Goal: Information Seeking & Learning: Learn about a topic

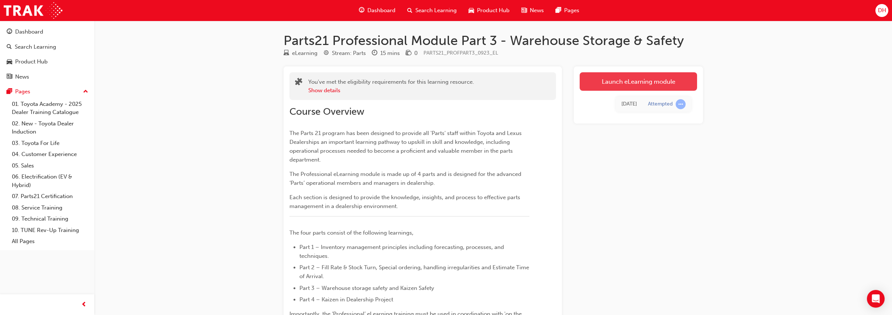
click at [655, 82] on link "Launch eLearning module" at bounding box center [638, 81] width 117 height 18
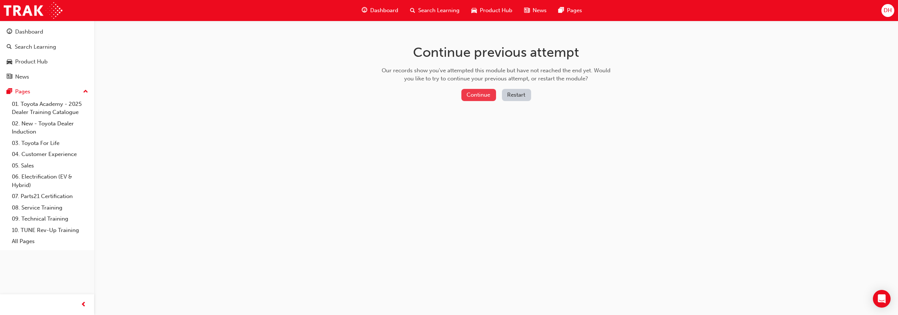
click at [484, 95] on button "Continue" at bounding box center [479, 95] width 35 height 12
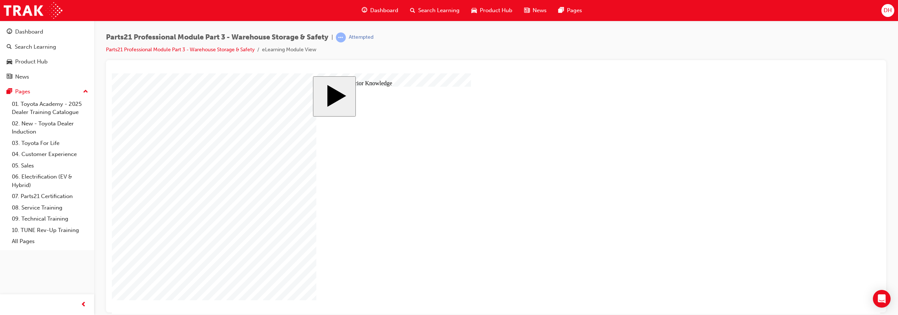
drag, startPoint x: 556, startPoint y: 145, endPoint x: 562, endPoint y: 151, distance: 8.4
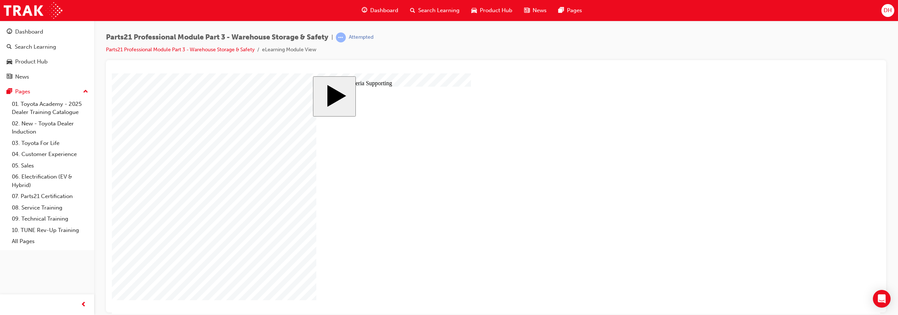
type input "12"
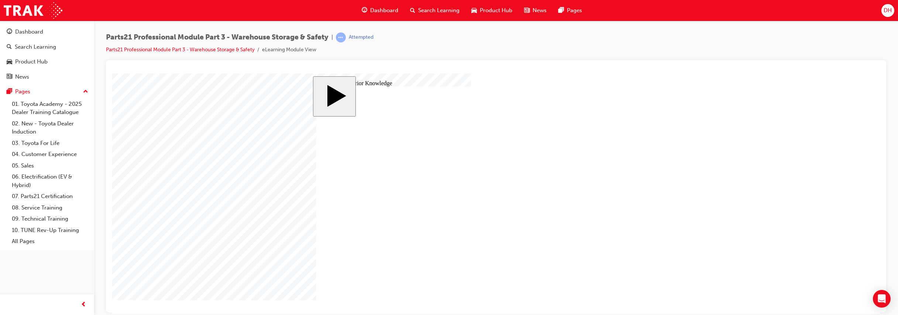
type input "12"
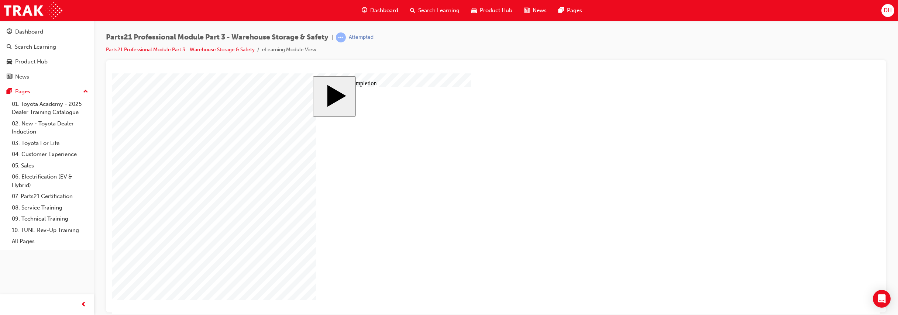
click at [719, 220] on body "slide: Course Completion MENU Rectangle 6 HELP Rectangle 6 EXIT Rectangle 6 War…" at bounding box center [496, 193] width 769 height 241
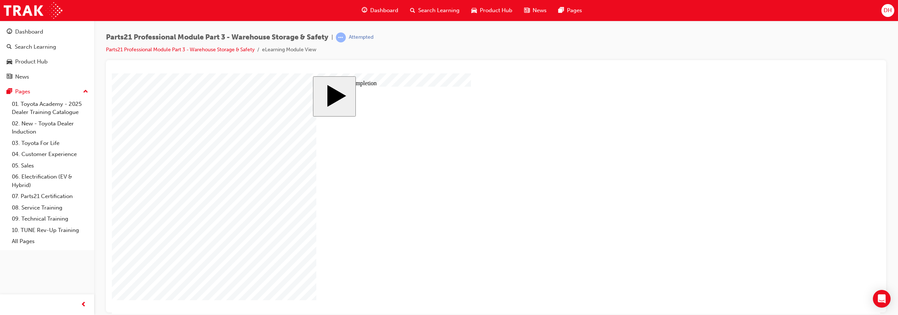
drag, startPoint x: 567, startPoint y: 214, endPoint x: 556, endPoint y: 171, distance: 44.3
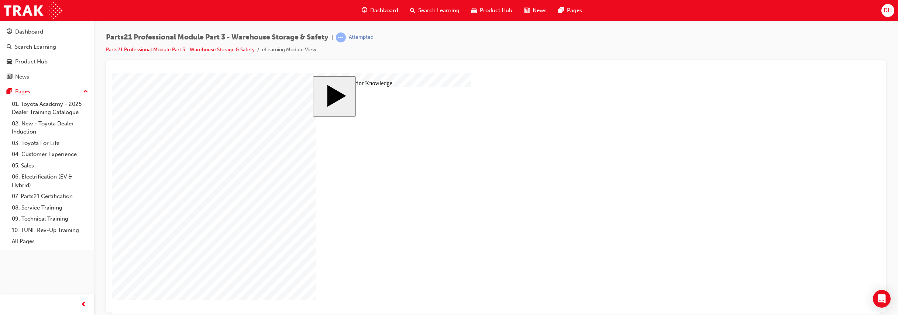
drag, startPoint x: 431, startPoint y: 173, endPoint x: 436, endPoint y: 209, distance: 36.6
drag, startPoint x: 436, startPoint y: 209, endPoint x: 445, endPoint y: 255, distance: 46.7
drag, startPoint x: 427, startPoint y: 214, endPoint x: 432, endPoint y: 254, distance: 41.0
drag, startPoint x: 418, startPoint y: 215, endPoint x: 428, endPoint y: 251, distance: 38.2
drag, startPoint x: 417, startPoint y: 211, endPoint x: 430, endPoint y: 255, distance: 45.3
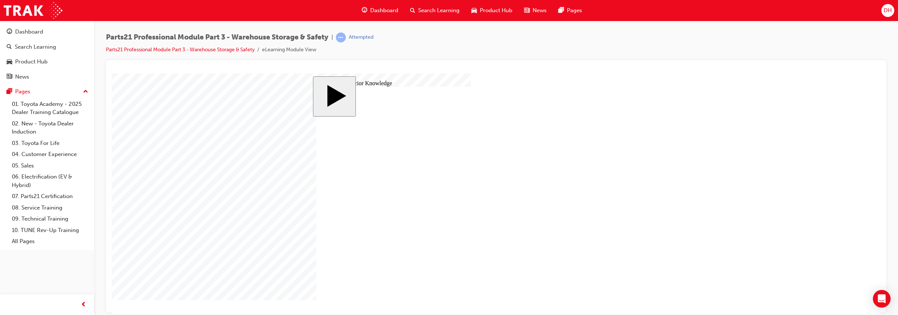
drag, startPoint x: 420, startPoint y: 247, endPoint x: 410, endPoint y: 211, distance: 37.2
drag, startPoint x: 420, startPoint y: 246, endPoint x: 415, endPoint y: 200, distance: 45.6
drag, startPoint x: 414, startPoint y: 211, endPoint x: 423, endPoint y: 260, distance: 50.3
drag, startPoint x: 409, startPoint y: 201, endPoint x: 319, endPoint y: 241, distance: 98.0
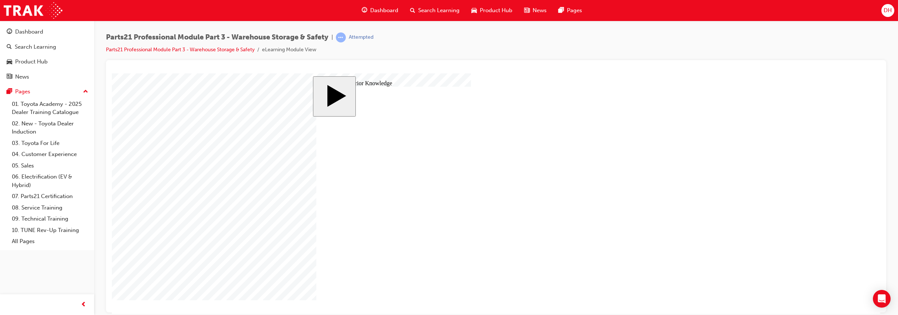
drag, startPoint x: 429, startPoint y: 240, endPoint x: 418, endPoint y: 200, distance: 41.0
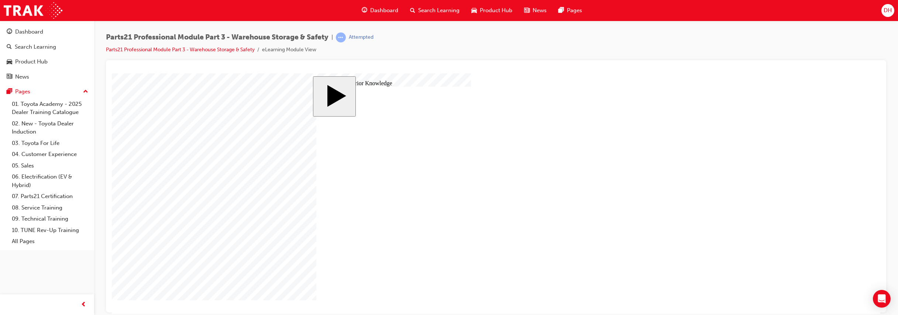
drag, startPoint x: 423, startPoint y: 203, endPoint x: 432, endPoint y: 250, distance: 47.3
drag, startPoint x: 416, startPoint y: 211, endPoint x: 485, endPoint y: 254, distance: 81.8
drag, startPoint x: 433, startPoint y: 248, endPoint x: 417, endPoint y: 202, distance: 48.1
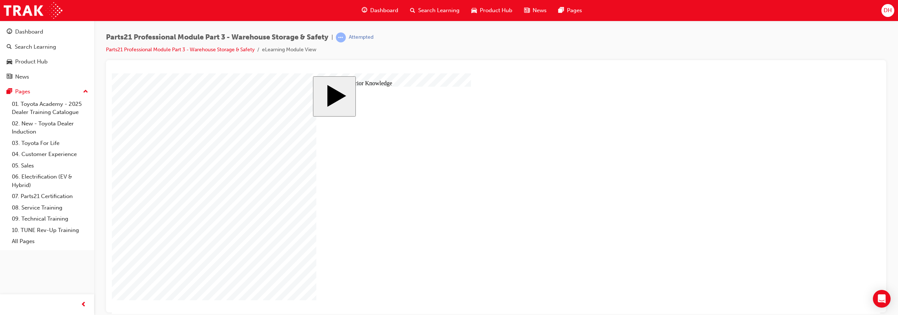
drag, startPoint x: 417, startPoint y: 202, endPoint x: 428, endPoint y: 252, distance: 51.1
drag, startPoint x: 438, startPoint y: 212, endPoint x: 432, endPoint y: 167, distance: 45.0
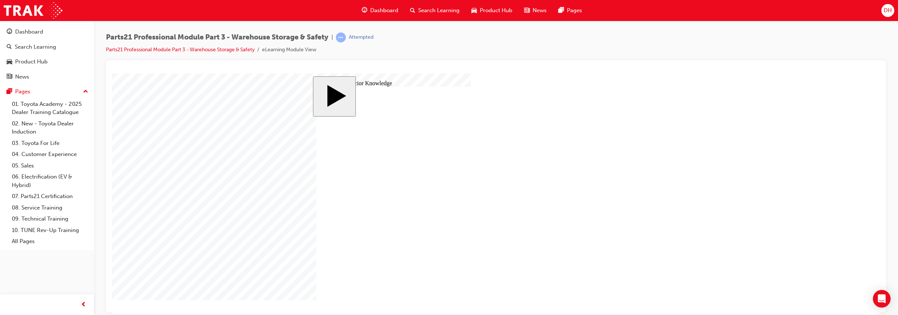
drag, startPoint x: 438, startPoint y: 212, endPoint x: 380, endPoint y: 165, distance: 74.6
drag, startPoint x: 398, startPoint y: 168, endPoint x: 411, endPoint y: 216, distance: 49.6
drag, startPoint x: 411, startPoint y: 171, endPoint x: 569, endPoint y: 207, distance: 162.1
drag, startPoint x: 415, startPoint y: 205, endPoint x: 562, endPoint y: 168, distance: 152.3
drag, startPoint x: 423, startPoint y: 251, endPoint x: 562, endPoint y: 248, distance: 139.6
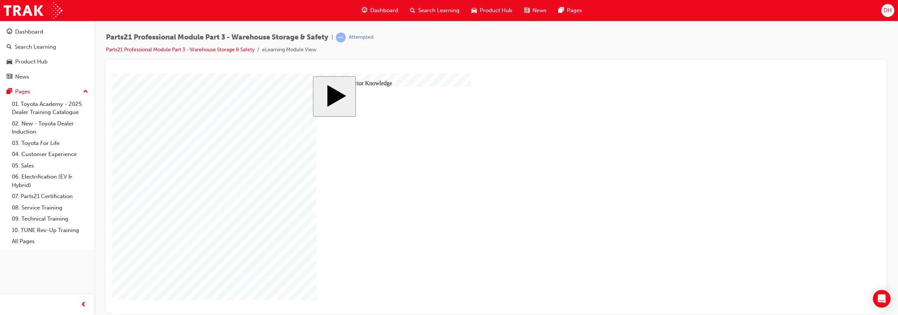
radio input "true"
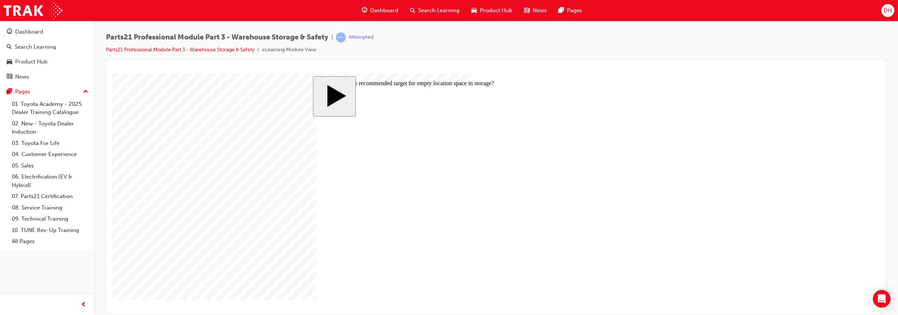
radio input "false"
radio input "true"
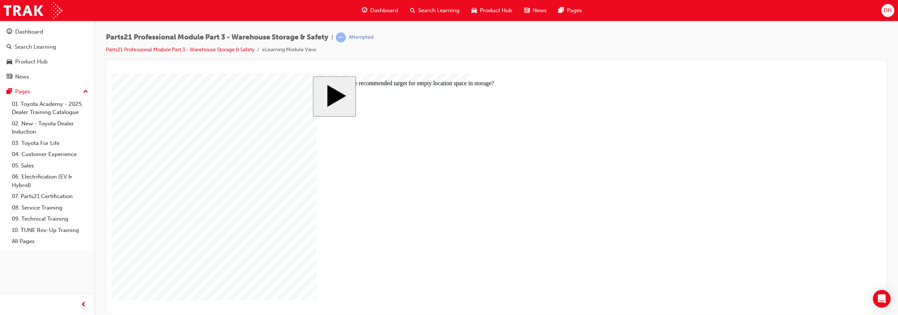
radio input "true"
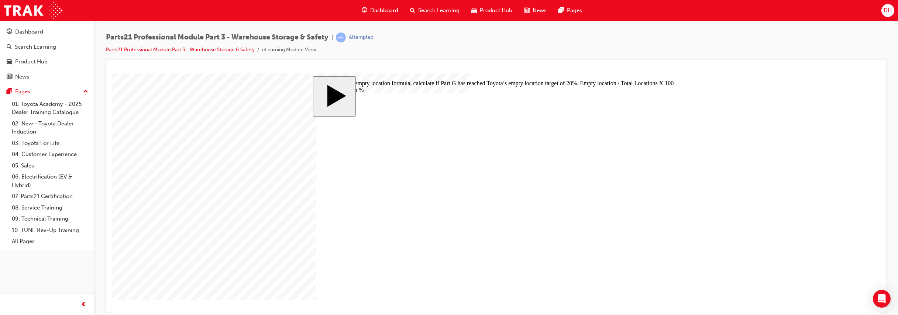
radio input "true"
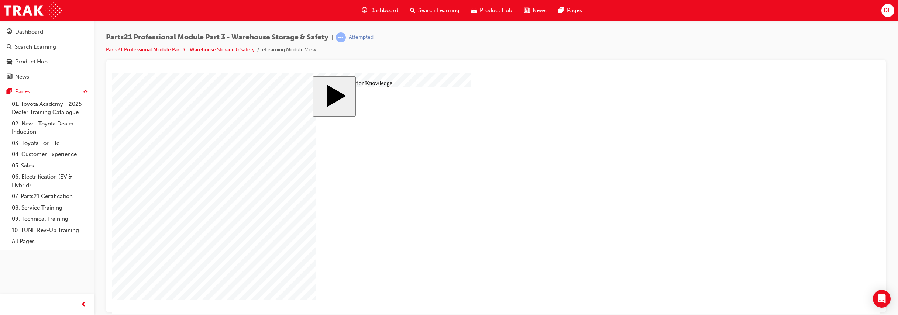
drag, startPoint x: 513, startPoint y: 189, endPoint x: 497, endPoint y: 168, distance: 25.8
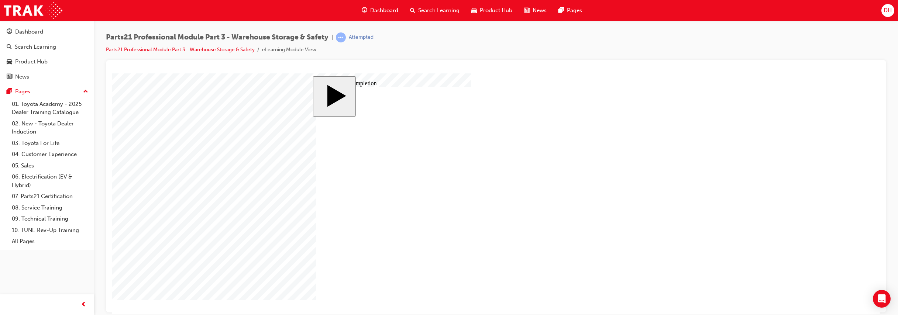
type input "3"
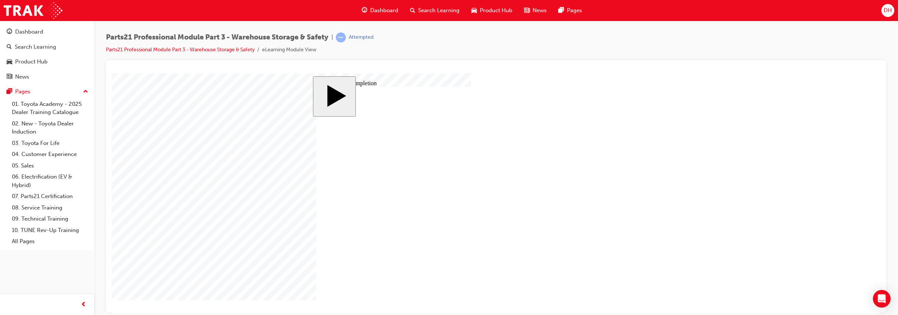
drag, startPoint x: 346, startPoint y: 210, endPoint x: 492, endPoint y: 257, distance: 153.0
drag, startPoint x: 338, startPoint y: 222, endPoint x: 543, endPoint y: 166, distance: 212.6
drag, startPoint x: 339, startPoint y: 225, endPoint x: 548, endPoint y: 166, distance: 216.6
drag, startPoint x: 376, startPoint y: 242, endPoint x: 589, endPoint y: 202, distance: 216.7
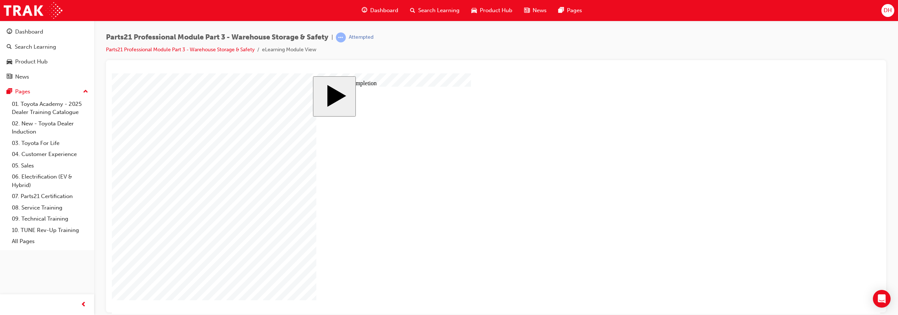
drag, startPoint x: 432, startPoint y: 251, endPoint x: 559, endPoint y: 231, distance: 128.9
drag, startPoint x: 370, startPoint y: 234, endPoint x: 418, endPoint y: 230, distance: 48.2
drag, startPoint x: 380, startPoint y: 239, endPoint x: 526, endPoint y: 202, distance: 151.0
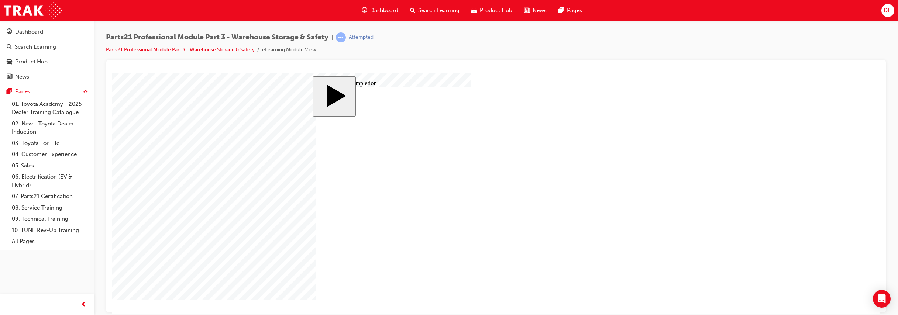
drag, startPoint x: 339, startPoint y: 224, endPoint x: 375, endPoint y: 211, distance: 39.4
radio input "true"
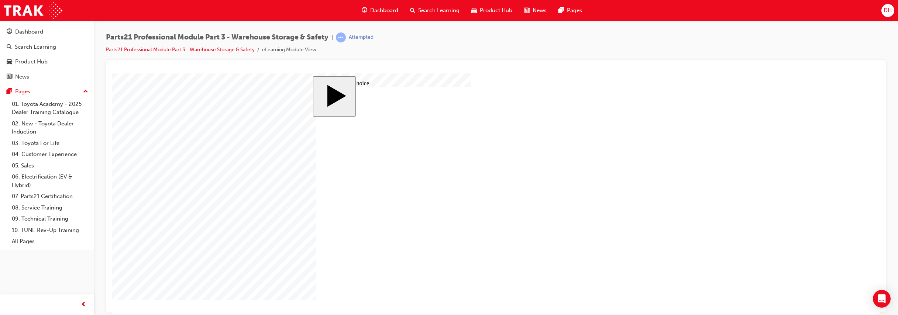
radio input "false"
radio input "true"
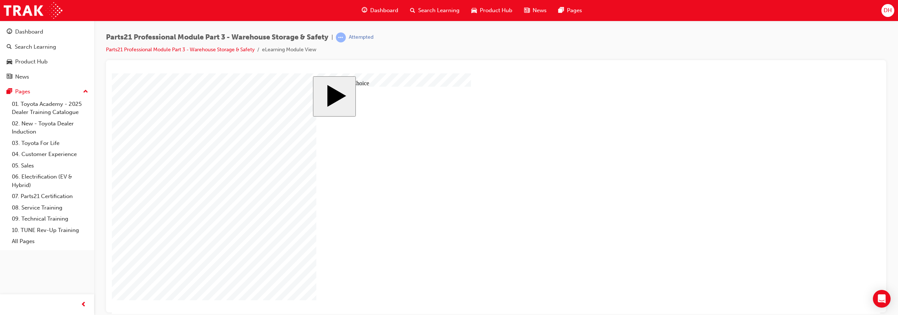
radio input "true"
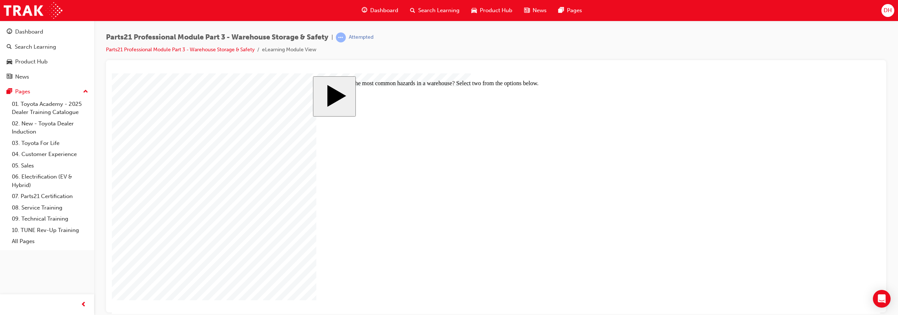
checkbox input "true"
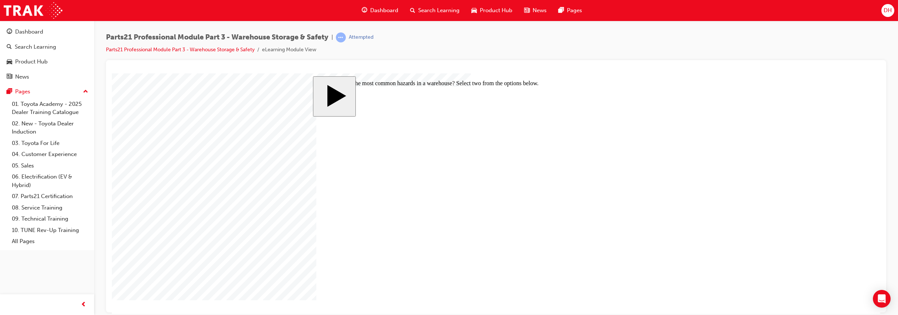
checkbox input "false"
checkbox input "true"
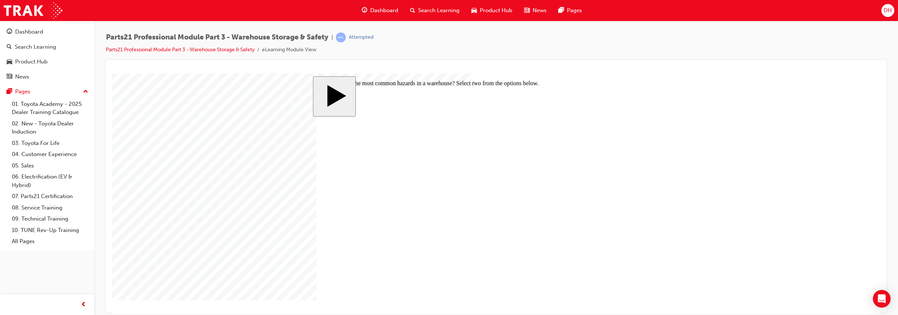
checkbox input "false"
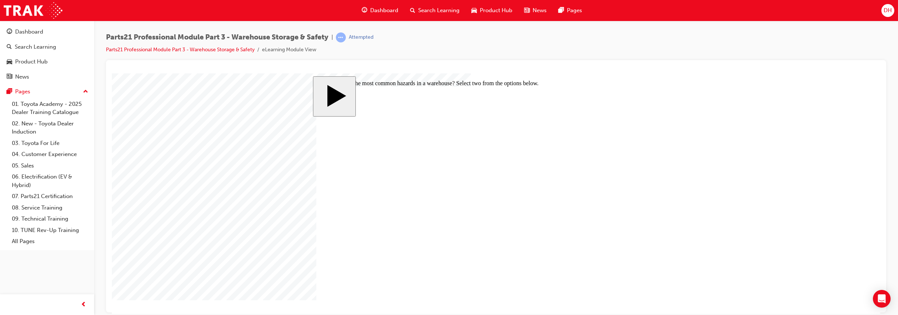
checkbox input "true"
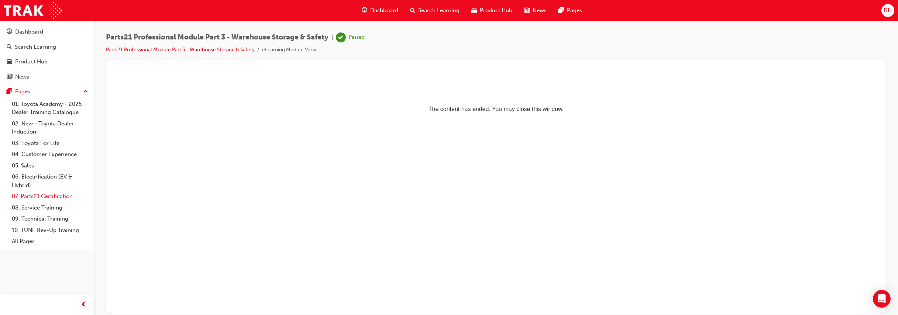
click at [58, 199] on link "07. Parts21 Certification" at bounding box center [50, 196] width 82 height 11
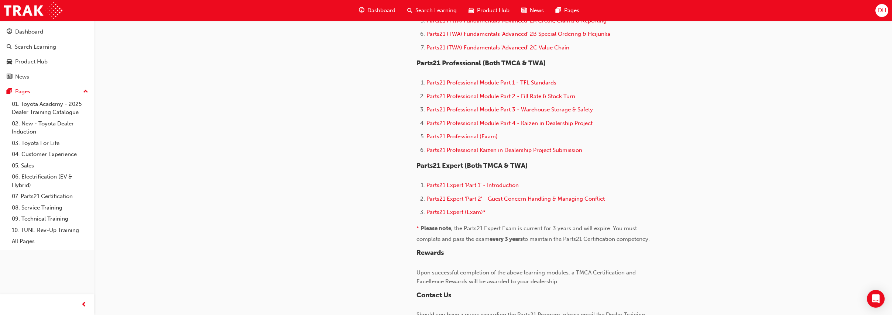
scroll to position [461, 0]
click at [480, 110] on span "Parts21 Professional Module Part 3 - Warehouse Storage & Safety" at bounding box center [509, 107] width 167 height 7
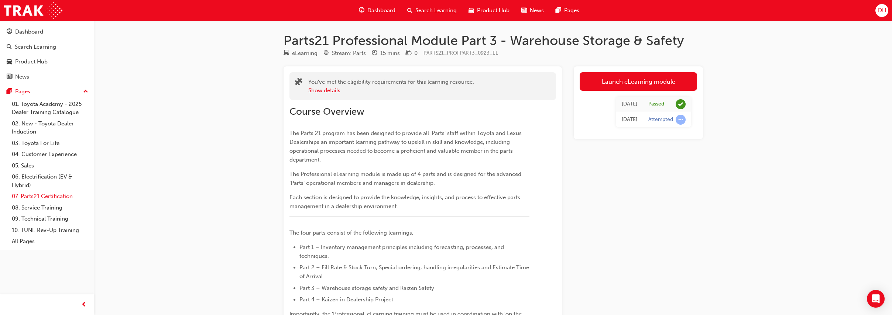
click at [55, 195] on link "07. Parts21 Certification" at bounding box center [50, 196] width 82 height 11
